Goal: Task Accomplishment & Management: Complete application form

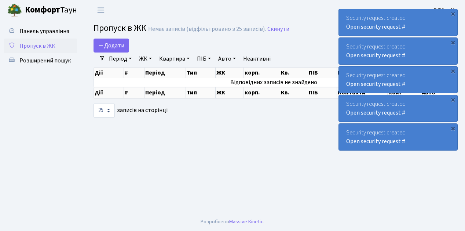
select select "25"
click at [123, 51] on link "Додати" at bounding box center [111, 45] width 36 height 14
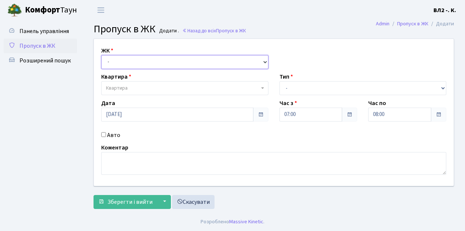
click at [265, 61] on select "- [STREET_ADDRESS][PERSON_NAME]" at bounding box center [184, 62] width 167 height 14
select select "317"
click at [101, 55] on select "- [STREET_ADDRESS][PERSON_NAME]" at bounding box center [184, 62] width 167 height 14
select select
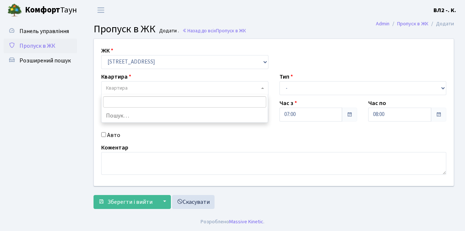
click at [261, 88] on b at bounding box center [262, 87] width 3 height 1
type input "124"
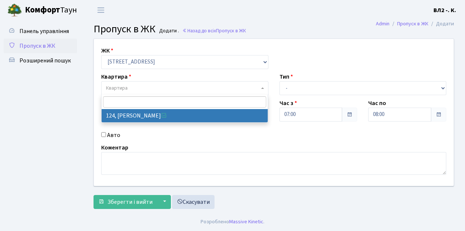
select select "38308"
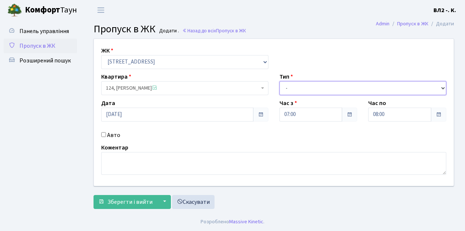
click at [444, 87] on select "- Доставка Таксі Гості Сервіс" at bounding box center [362, 88] width 167 height 14
select select "1"
click at [279, 81] on select "- Доставка Таксі Гості Сервіс" at bounding box center [362, 88] width 167 height 14
click at [121, 151] on label "Коментар" at bounding box center [114, 147] width 27 height 9
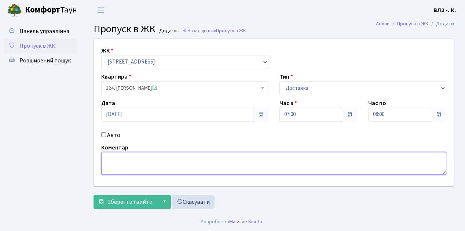
click at [120, 162] on textarea at bounding box center [273, 163] width 345 height 23
click at [116, 156] on textarea at bounding box center [273, 163] width 345 height 23
type textarea "7-02"
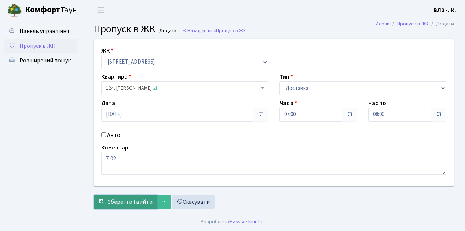
click at [118, 205] on button "Зберегти і вийти" at bounding box center [125, 202] width 64 height 14
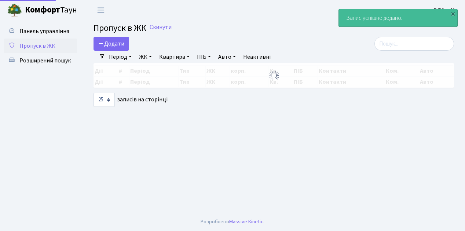
select select "25"
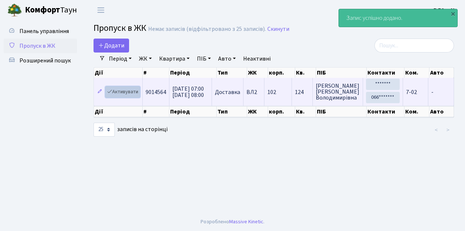
click at [137, 97] on link "Активувати" at bounding box center [122, 91] width 35 height 11
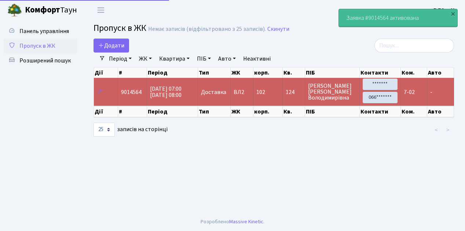
select select "25"
